Goal: Task Accomplishment & Management: Use online tool/utility

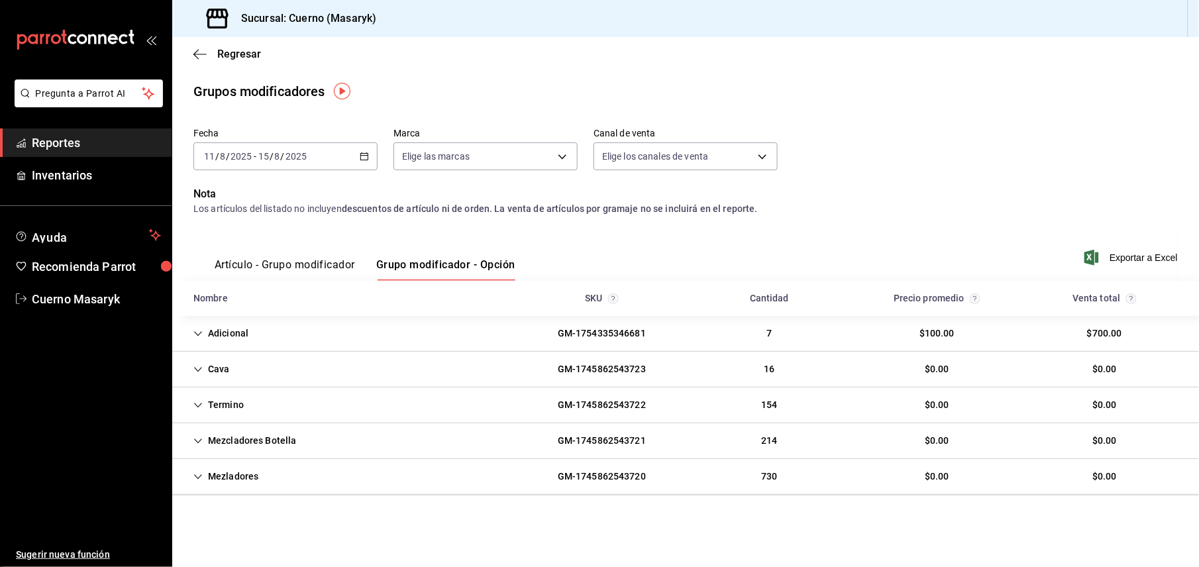
click at [107, 144] on span "Reportes" at bounding box center [96, 143] width 129 height 18
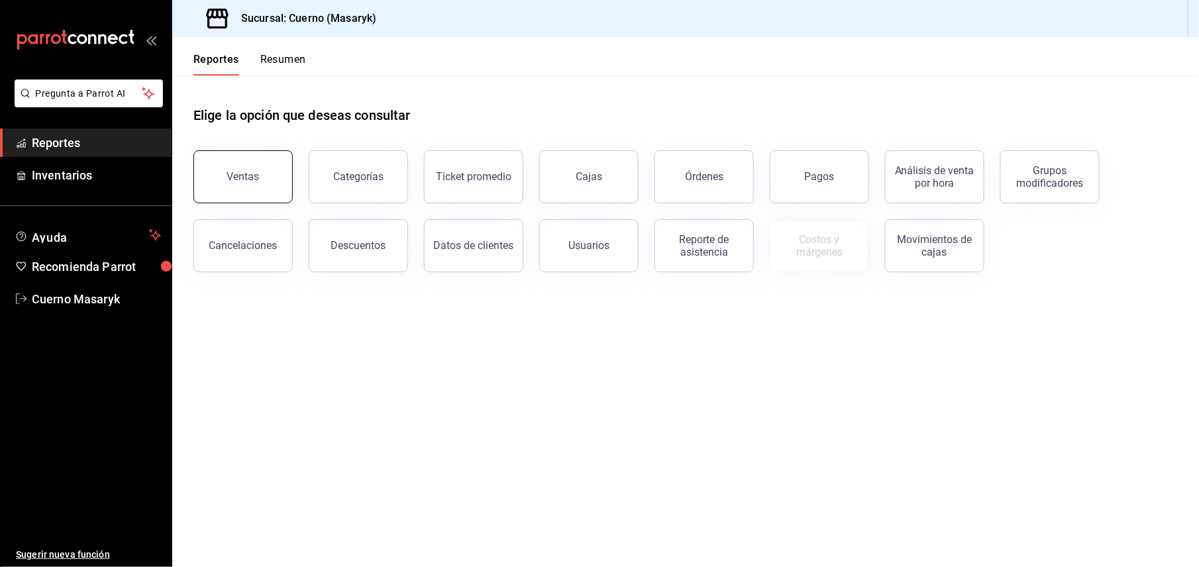
click at [273, 176] on button "Ventas" at bounding box center [242, 176] width 99 height 53
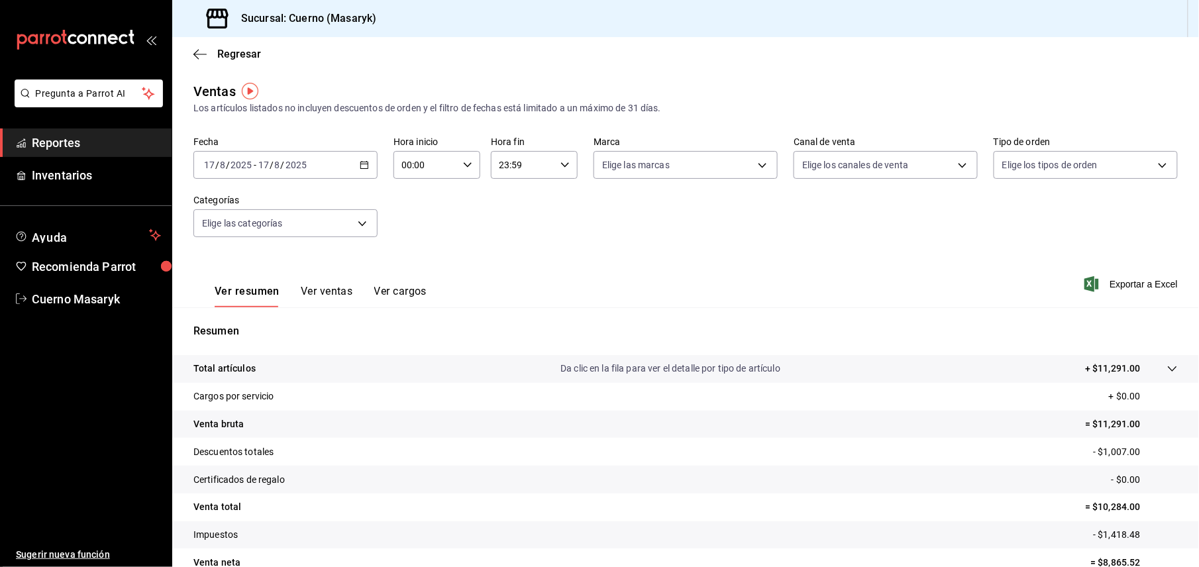
click at [346, 167] on div "[DATE] [DATE] - [DATE] [DATE]" at bounding box center [285, 165] width 184 height 28
click at [263, 231] on span "Ayer" at bounding box center [256, 235] width 103 height 14
click at [1123, 291] on span "Exportar a Excel" at bounding box center [1132, 284] width 91 height 16
